Goal: Transaction & Acquisition: Book appointment/travel/reservation

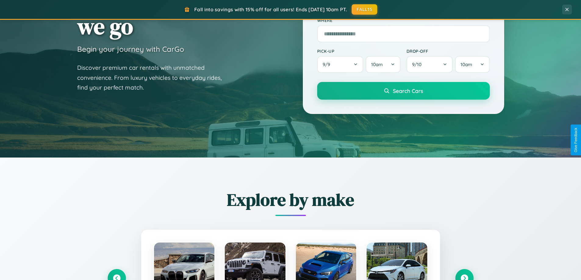
scroll to position [419, 0]
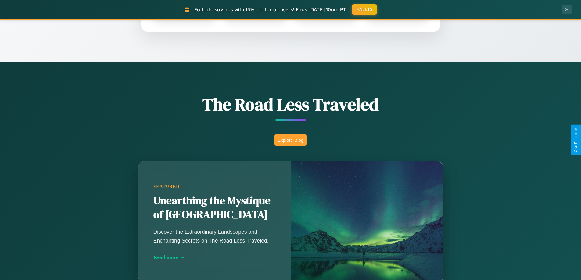
click at [290, 140] on button "Explore Blog" at bounding box center [290, 139] width 32 height 11
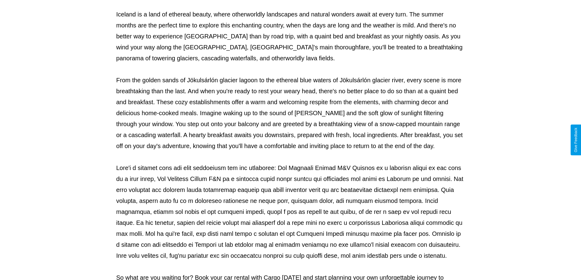
scroll to position [197, 0]
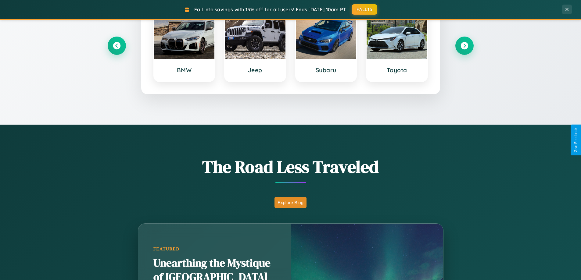
scroll to position [263, 0]
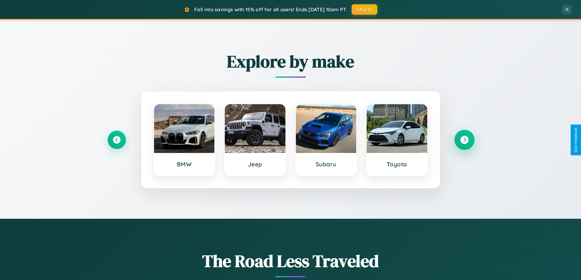
click at [464, 140] on icon at bounding box center [464, 140] width 8 height 8
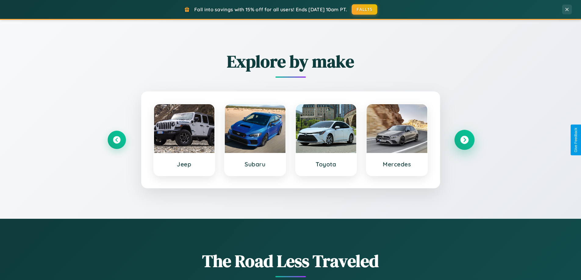
click at [464, 140] on icon at bounding box center [464, 140] width 8 height 8
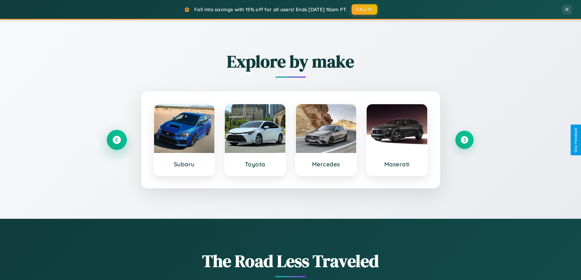
click at [116, 140] on icon at bounding box center [116, 140] width 8 height 8
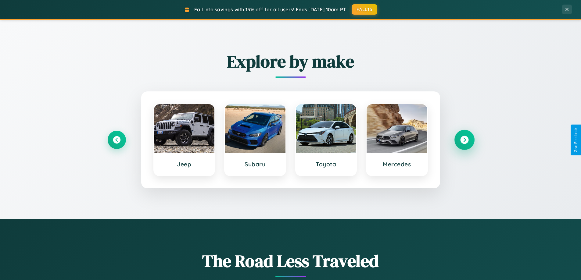
click at [464, 140] on icon at bounding box center [464, 140] width 8 height 8
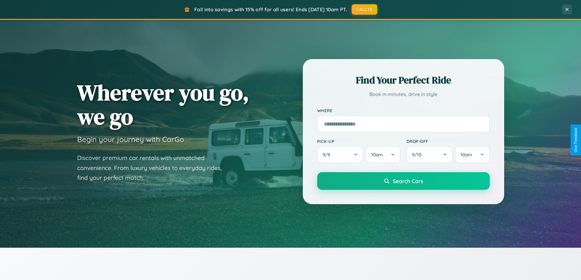
scroll to position [0, 0]
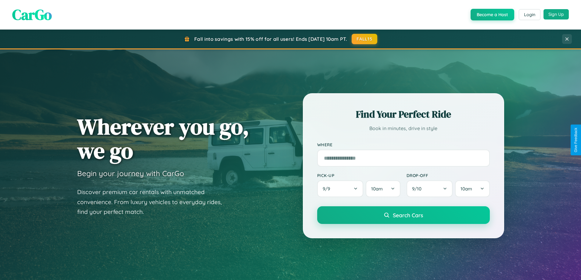
click at [556, 15] on button "Sign Up" at bounding box center [555, 14] width 25 height 10
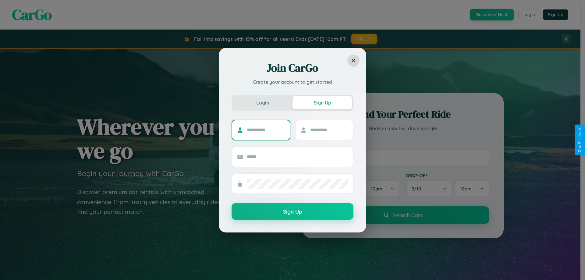
click at [266, 130] on input "text" at bounding box center [266, 130] width 38 height 10
type input "*****"
click at [329, 130] on input "text" at bounding box center [329, 130] width 38 height 10
type input "*****"
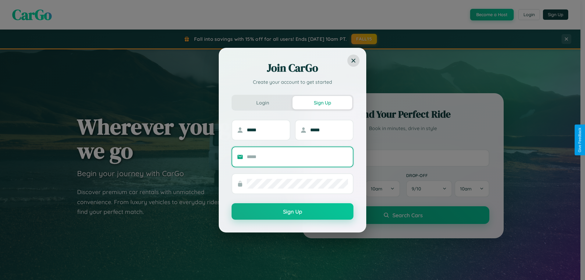
click at [297, 157] on input "text" at bounding box center [297, 157] width 101 height 10
type input "**********"
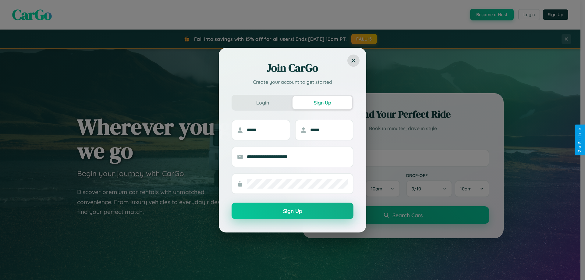
click at [293, 211] on button "Sign Up" at bounding box center [293, 211] width 122 height 16
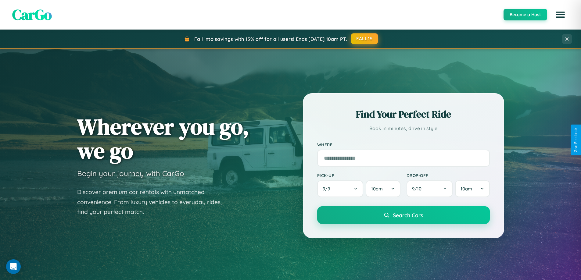
click at [364, 39] on button "FALL15" at bounding box center [364, 38] width 27 height 11
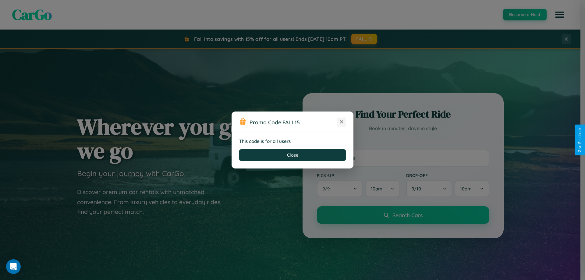
click at [342, 122] on icon at bounding box center [342, 122] width 6 height 6
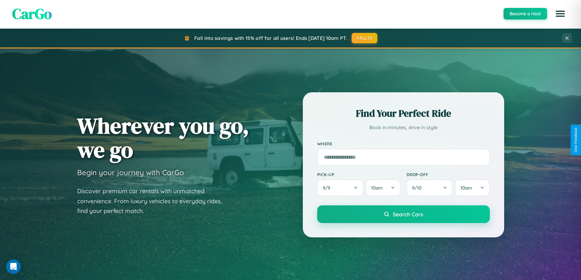
scroll to position [979, 0]
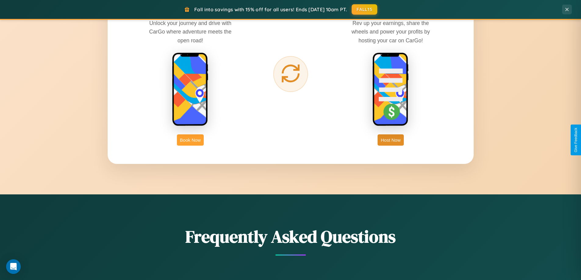
click at [190, 140] on button "Book Now" at bounding box center [190, 139] width 27 height 11
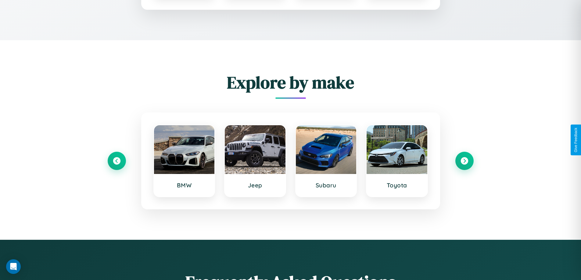
scroll to position [508, 0]
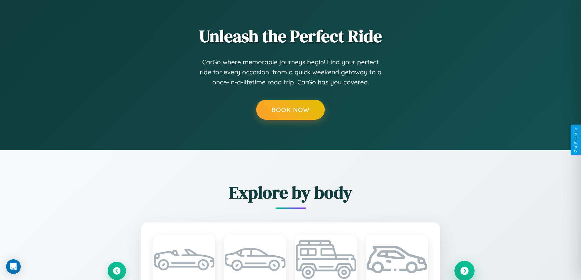
click at [464, 270] on icon at bounding box center [464, 271] width 8 height 8
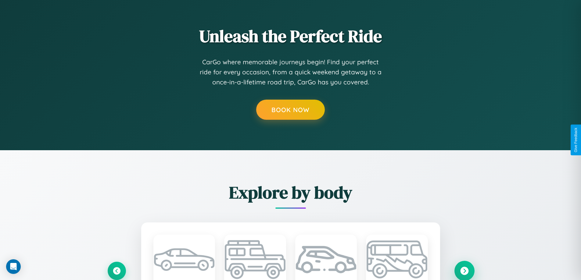
click at [464, 270] on icon at bounding box center [464, 271] width 8 height 8
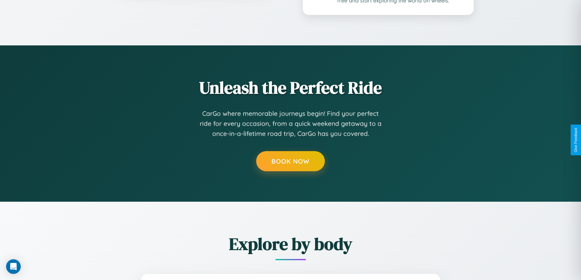
scroll to position [439, 0]
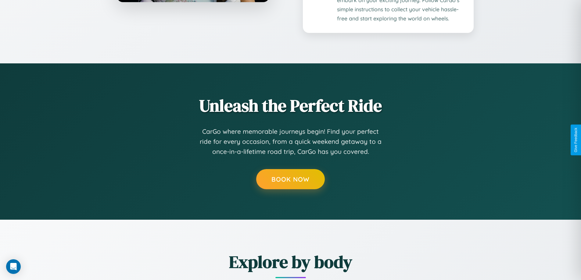
click at [464, 270] on h2 "Explore by body" at bounding box center [291, 261] width 366 height 23
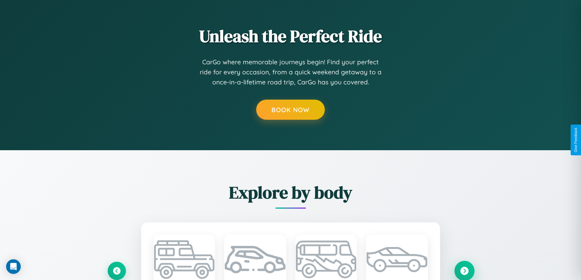
click at [464, 271] on icon at bounding box center [464, 271] width 8 height 8
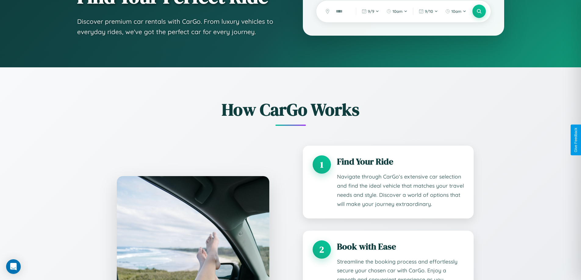
scroll to position [0, 0]
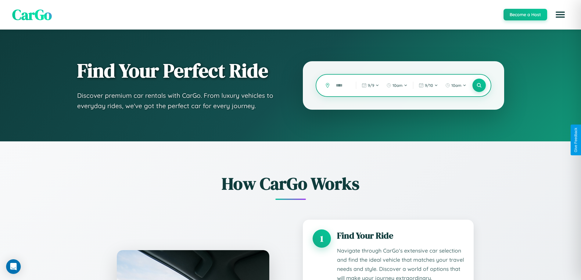
click at [341, 85] on input "text" at bounding box center [340, 85] width 17 height 11
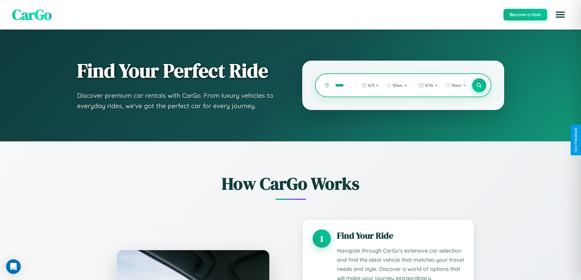
type input "*****"
click at [478, 85] on icon at bounding box center [479, 86] width 6 height 6
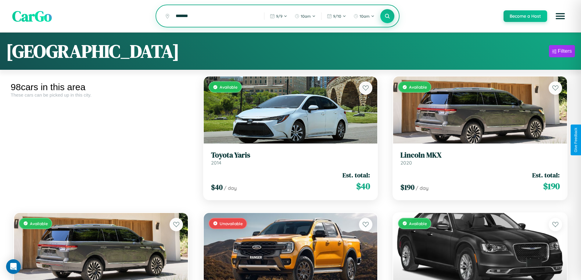
click at [387, 16] on icon at bounding box center [387, 16] width 6 height 6
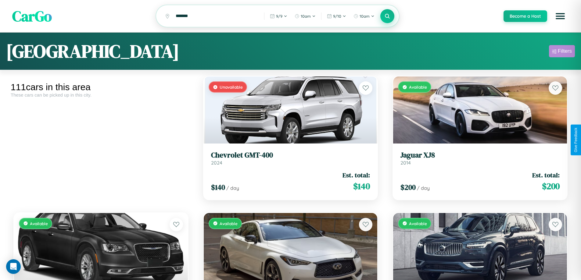
click at [561, 52] on div "Filters" at bounding box center [564, 51] width 14 height 6
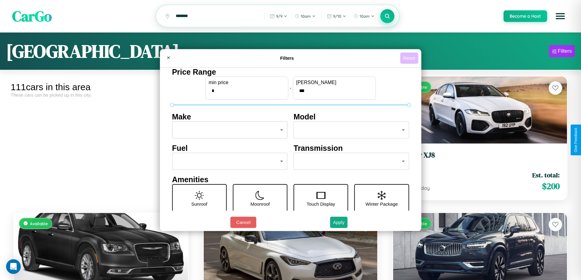
click at [410, 58] on button "Reset" at bounding box center [409, 57] width 18 height 11
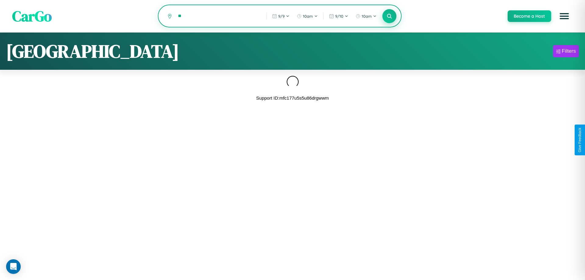
type input "*"
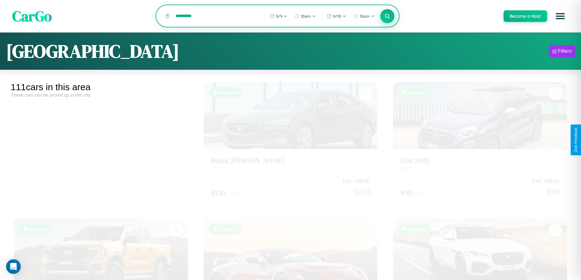
type input "*********"
click at [387, 16] on icon at bounding box center [387, 16] width 6 height 6
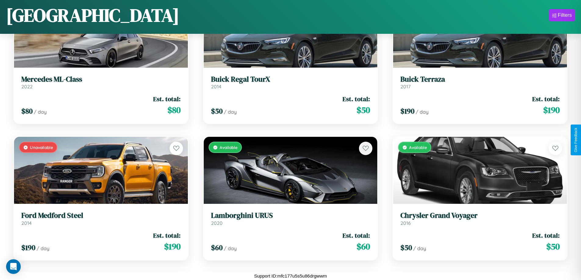
scroll to position [1177, 0]
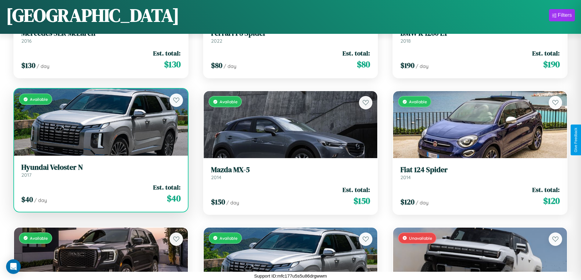
click at [100, 171] on h3 "Hyundai Veloster N" at bounding box center [100, 167] width 159 height 9
